Goal: Navigation & Orientation: Find specific page/section

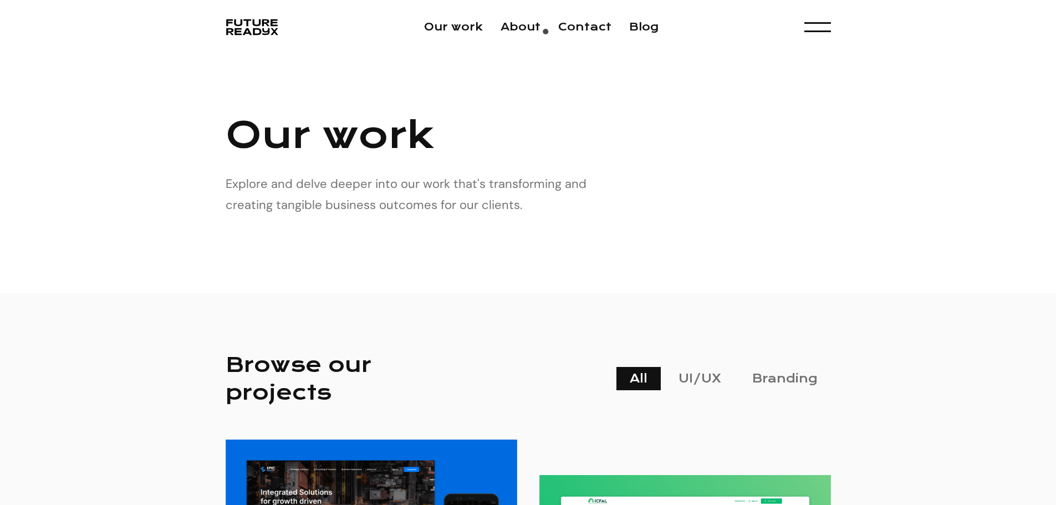
drag, startPoint x: 0, startPoint y: 0, endPoint x: 548, endPoint y: 35, distance: 549.5
click at [541, 35] on li "About" at bounding box center [521, 27] width 40 height 17
click at [541, 27] on link "About" at bounding box center [521, 27] width 40 height 13
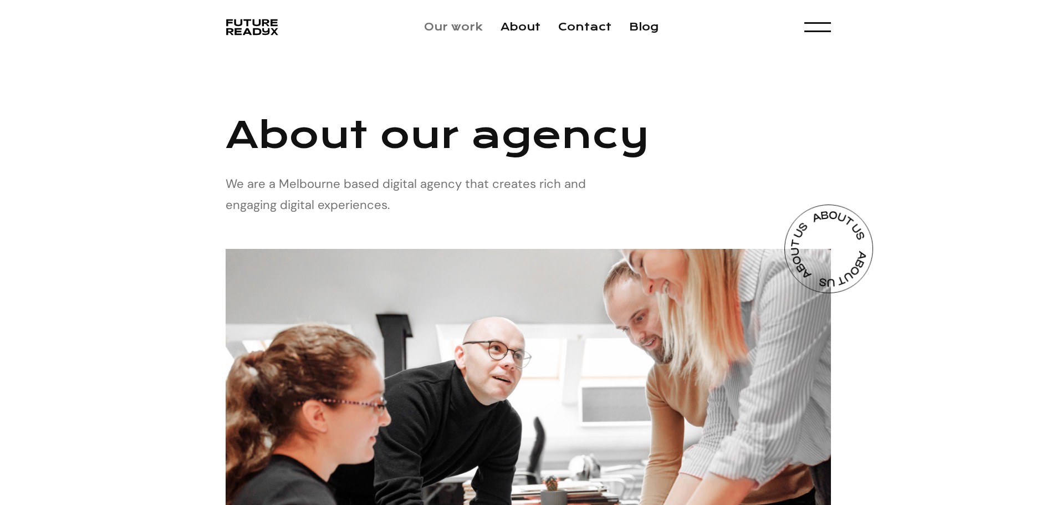
click at [478, 31] on link "Our work" at bounding box center [453, 27] width 59 height 13
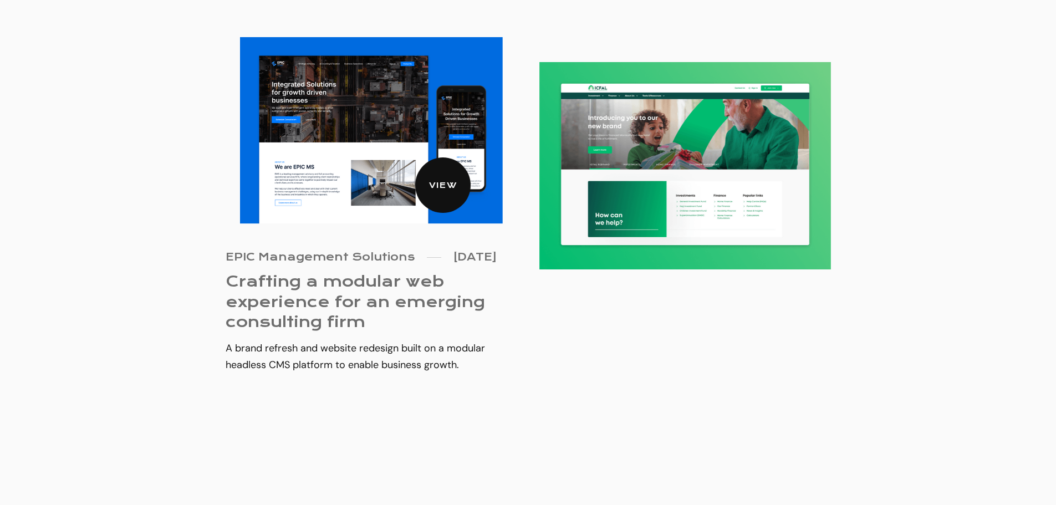
scroll to position [640, 0]
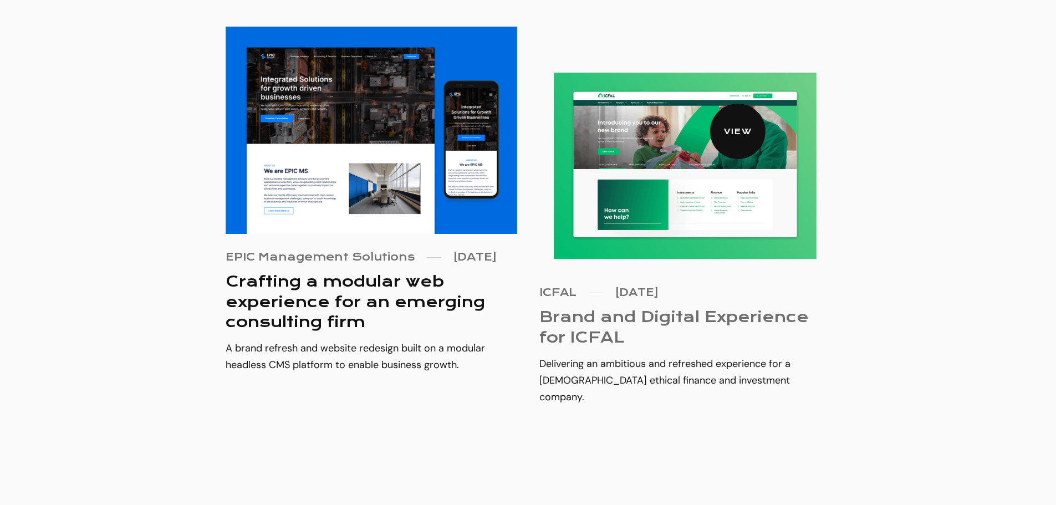
click at [719, 98] on img at bounding box center [685, 166] width 262 height 187
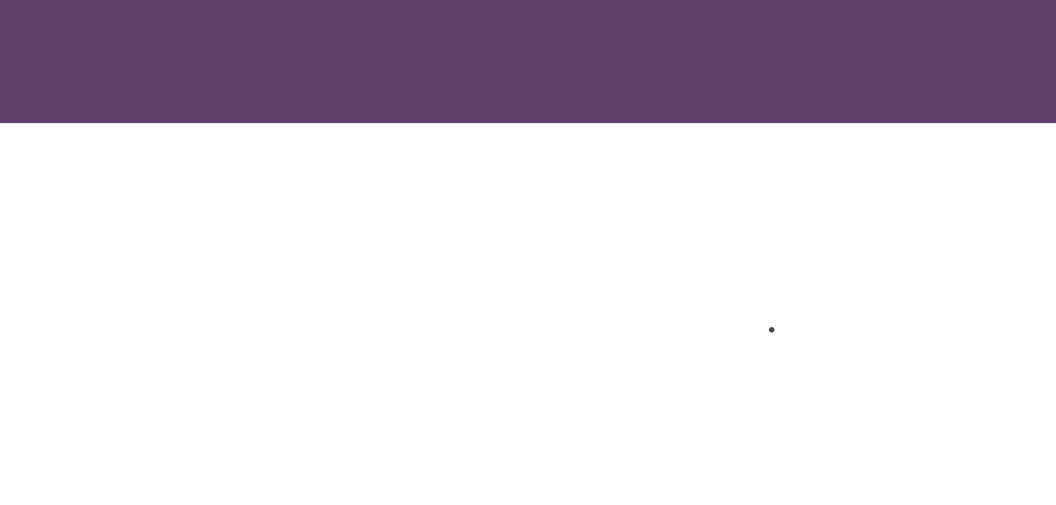
scroll to position [4140, 0]
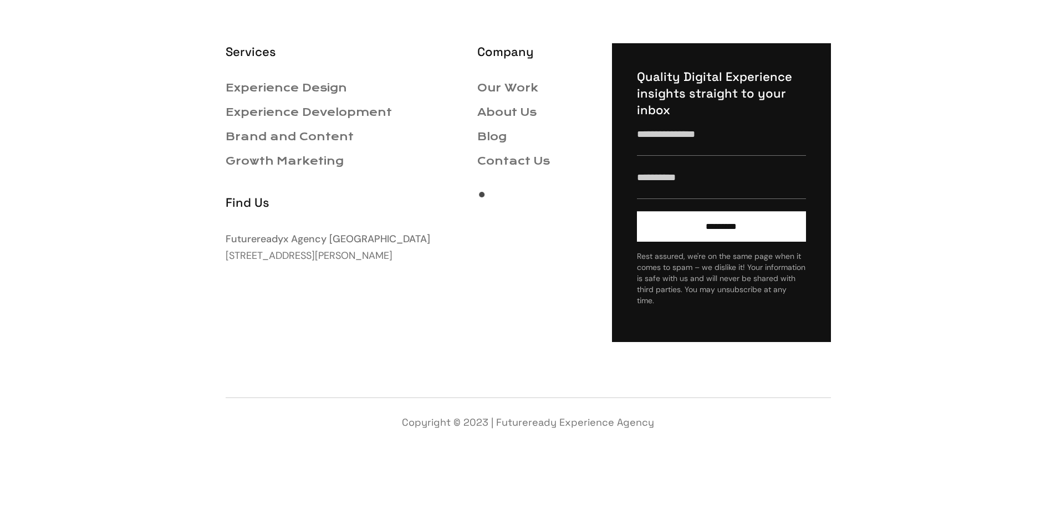
scroll to position [5459, 0]
drag, startPoint x: 384, startPoint y: 281, endPoint x: 168, endPoint y: 282, distance: 215.7
click at [226, 269] on div "Find Us Futurereadyx Agency Melbourne [STREET_ADDRESS][PERSON_NAME]" at bounding box center [343, 226] width 234 height 86
